Goal: Check status: Check status

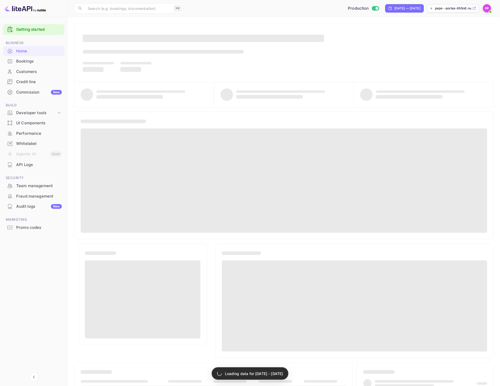
click at [22, 61] on div "Bookings" at bounding box center [39, 61] width 46 height 6
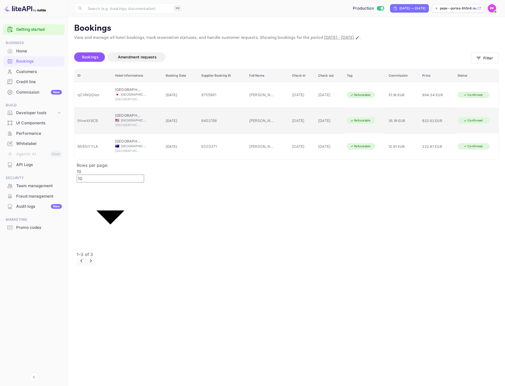
click at [93, 118] on div "IHnwXt9C9" at bounding box center [92, 120] width 31 height 5
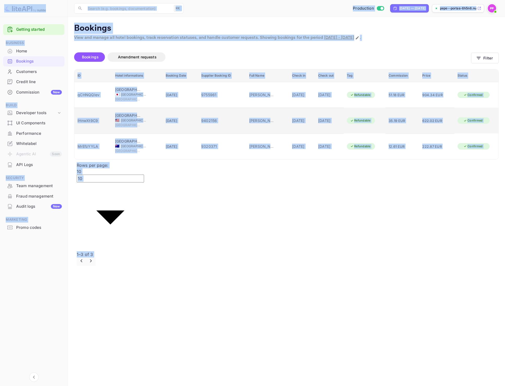
click at [93, 114] on div at bounding box center [252, 193] width 505 height 386
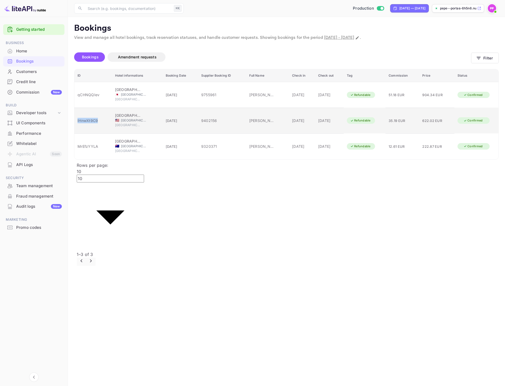
drag, startPoint x: 92, startPoint y: 113, endPoint x: 76, endPoint y: 114, distance: 16.7
click at [76, 114] on td "IHnwXt9C9" at bounding box center [93, 121] width 38 height 26
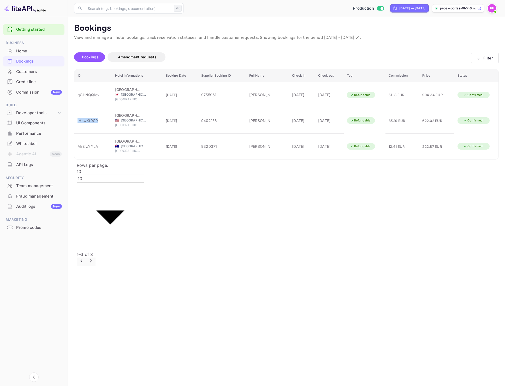
copy div "IHnwXt9C9"
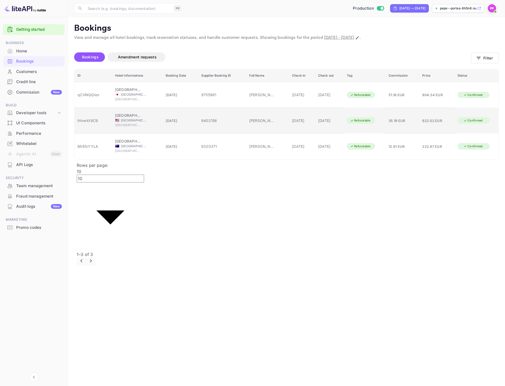
click at [206, 118] on div "9402156" at bounding box center [222, 120] width 42 height 5
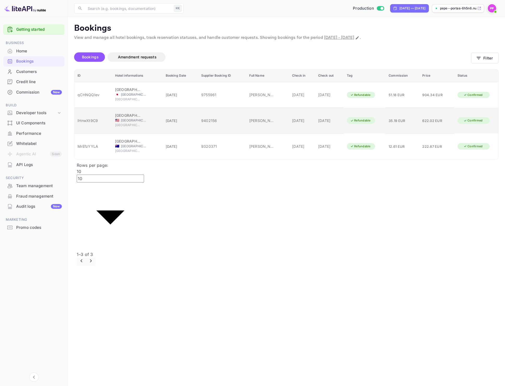
drag, startPoint x: 207, startPoint y: 112, endPoint x: 187, endPoint y: 114, distance: 19.7
click at [187, 114] on tr "IHnwXt9C9 [GEOGRAPHIC_DATA] 🇺🇸 [GEOGRAPHIC_DATA] [GEOGRAPHIC_DATA] [DATE] 94021…" at bounding box center [286, 121] width 424 height 26
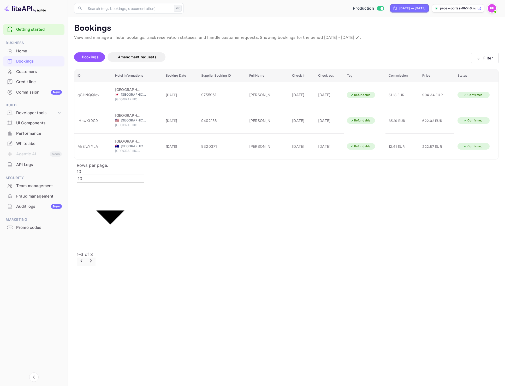
copy tr "9402156"
click at [277, 240] on main "Bookings View and manage all hotel bookings, track reservation statuses, and ha…" at bounding box center [286, 201] width 437 height 369
click at [217, 201] on main "Bookings View and manage all hotel bookings, track reservation statuses, and ha…" at bounding box center [286, 201] width 437 height 369
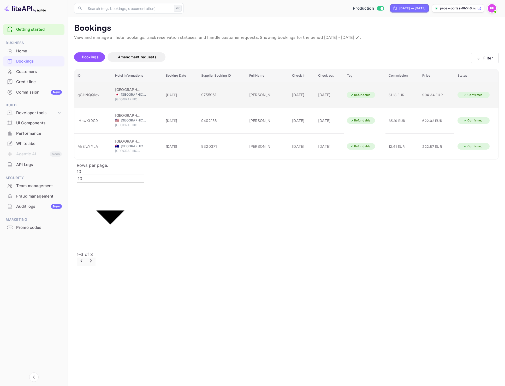
click at [131, 97] on span "[GEOGRAPHIC_DATA]" at bounding box center [128, 99] width 26 height 5
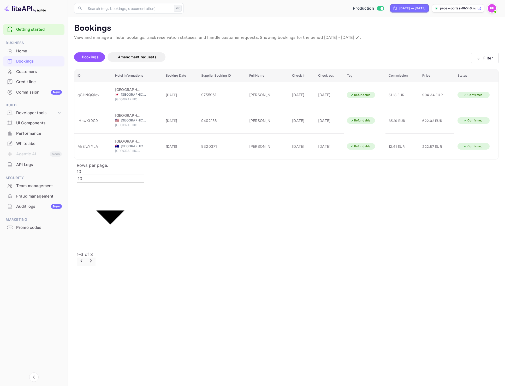
scroll to position [127, 0]
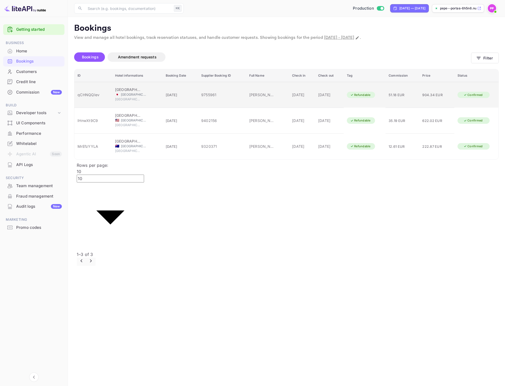
click at [134, 97] on span "[GEOGRAPHIC_DATA]" at bounding box center [128, 99] width 26 height 5
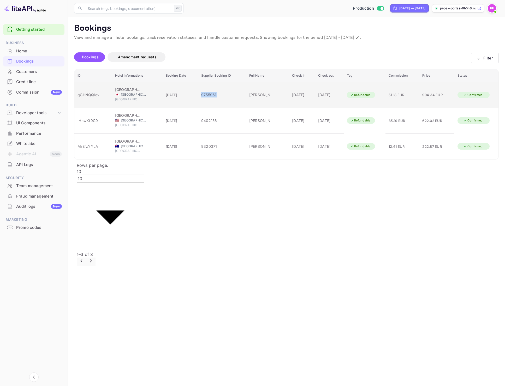
drag, startPoint x: 193, startPoint y: 93, endPoint x: 190, endPoint y: 93, distance: 2.9
click at [198, 93] on td "9755961" at bounding box center [222, 95] width 48 height 26
copy div "9755961"
